Goal: Check status

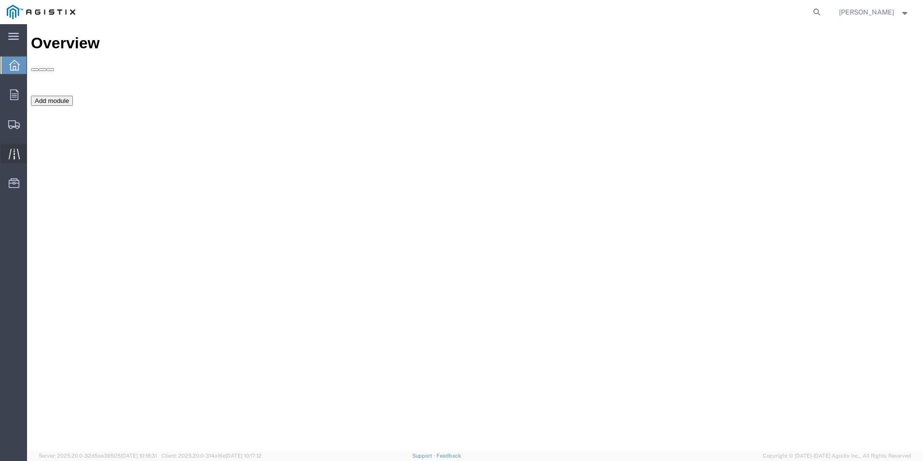
click at [11, 158] on icon at bounding box center [14, 153] width 11 height 11
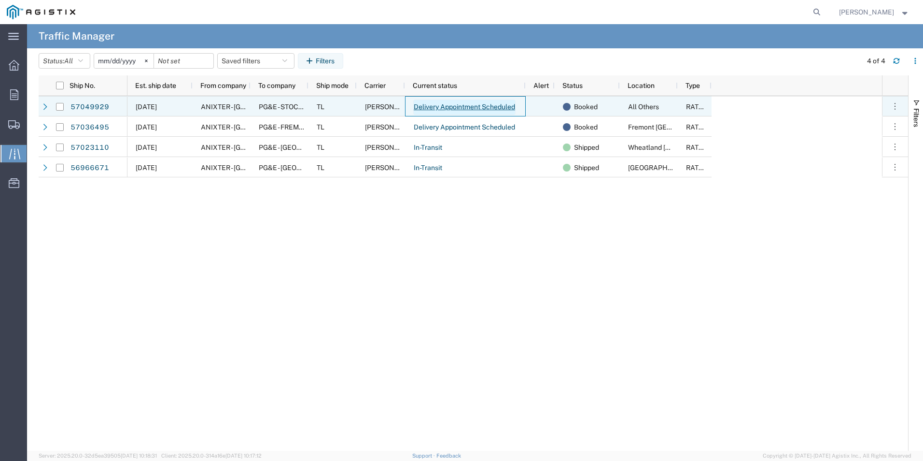
click at [457, 105] on link "Delivery Appointment Scheduled" at bounding box center [464, 106] width 102 height 15
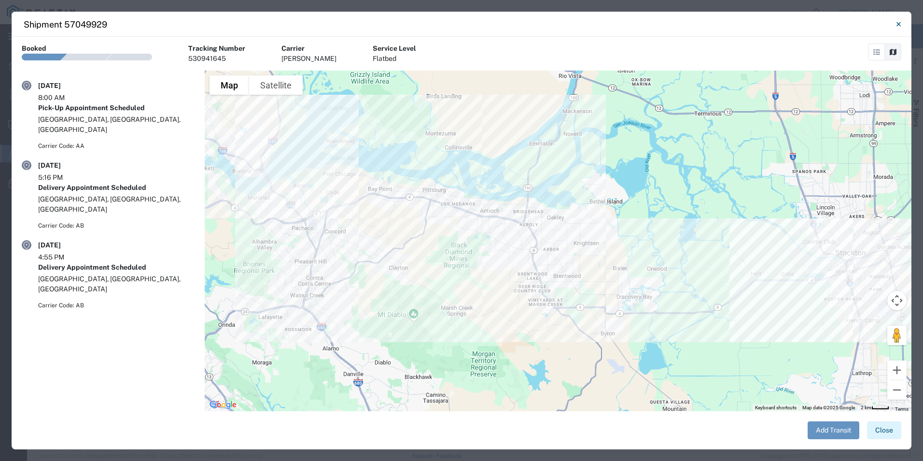
click at [886, 431] on button "Close" at bounding box center [884, 430] width 34 height 18
